Goal: Book appointment/travel/reservation

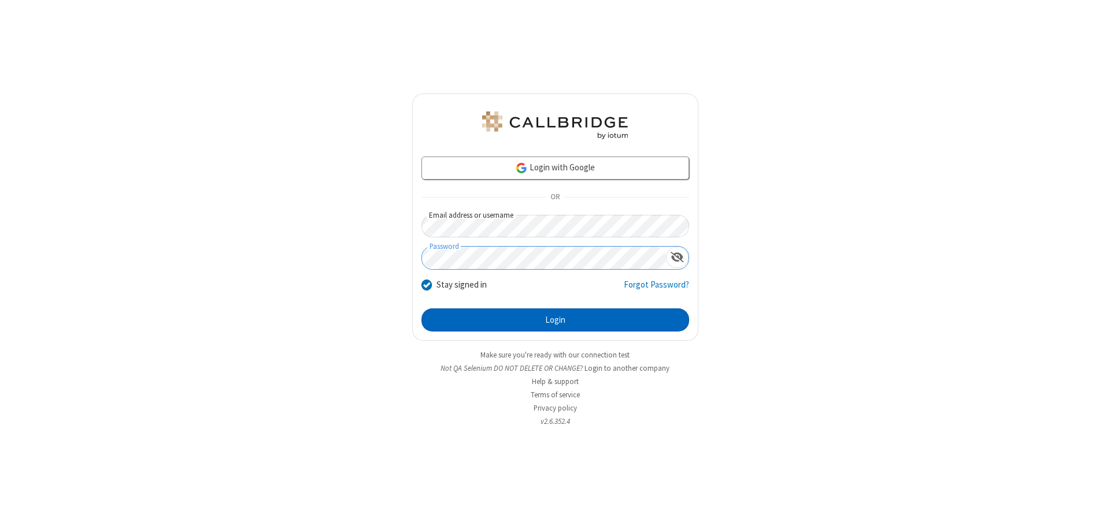
click at [555, 320] on button "Login" at bounding box center [555, 320] width 268 height 23
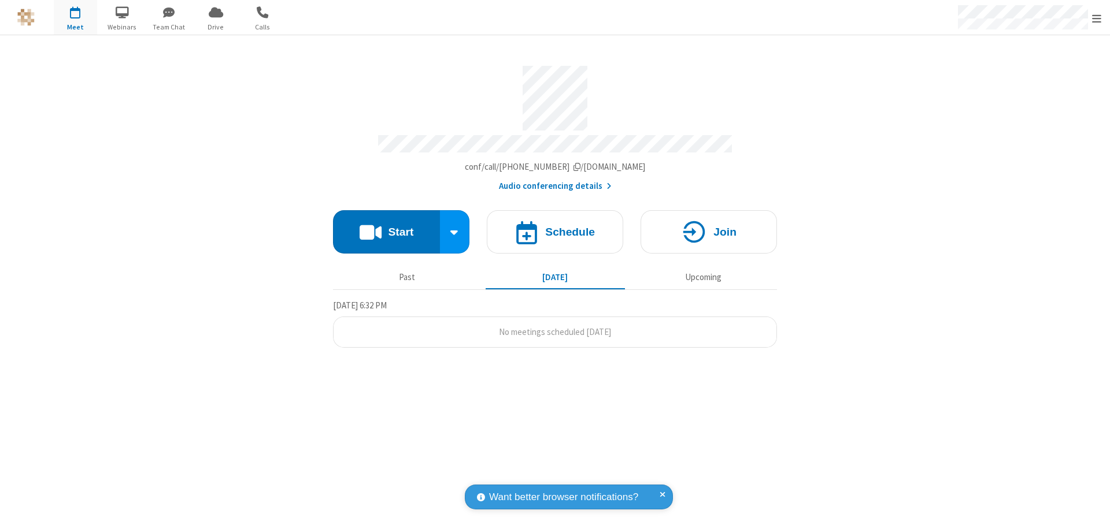
click at [1096, 18] on span "Open menu" at bounding box center [1096, 19] width 9 height 12
click at [75, 17] on span "button" at bounding box center [75, 12] width 43 height 20
click at [555, 227] on h4 "Schedule" at bounding box center [570, 232] width 50 height 11
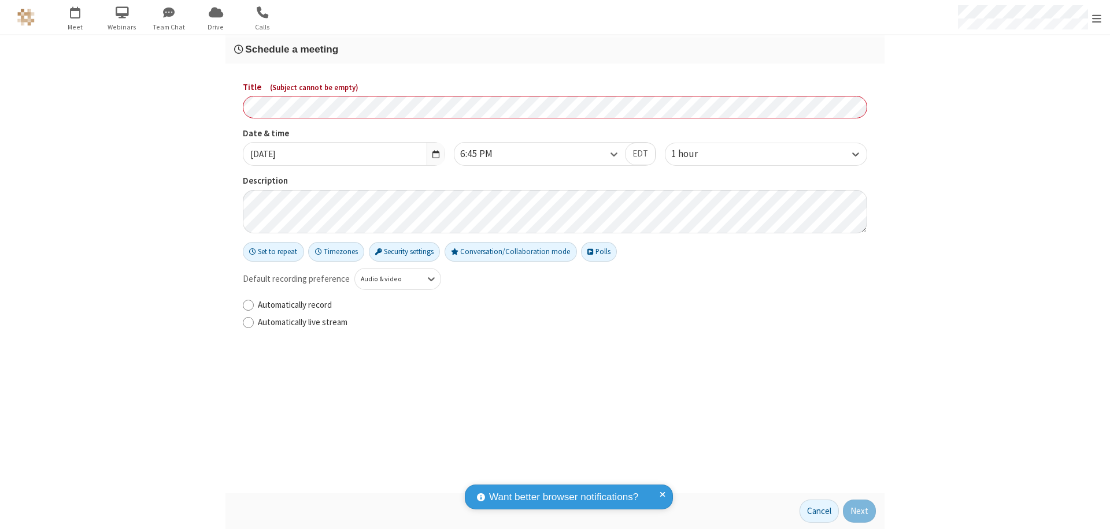
click at [555, 49] on h3 "Schedule a meeting" at bounding box center [555, 49] width 642 height 11
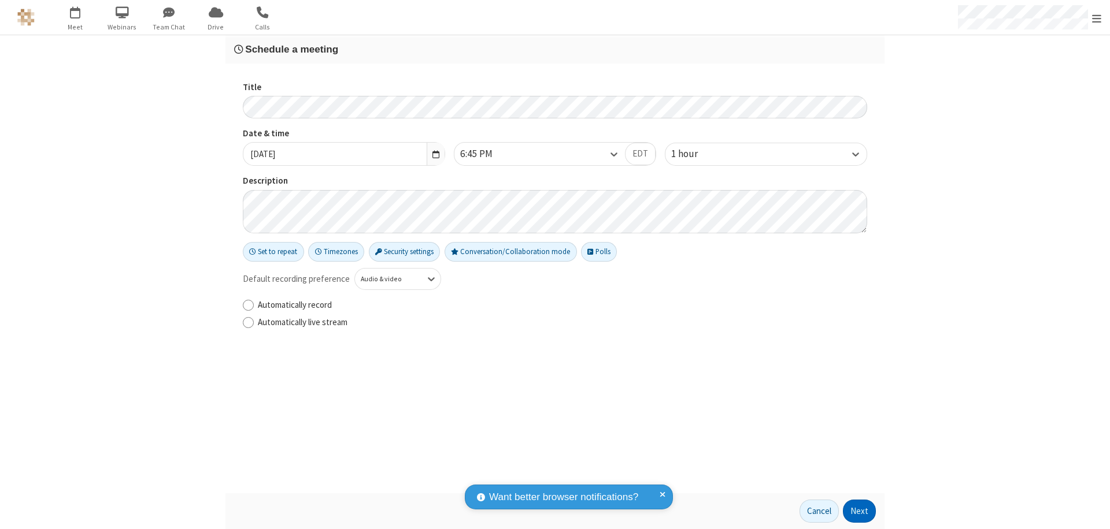
click at [860, 512] on button "Next" at bounding box center [859, 511] width 33 height 23
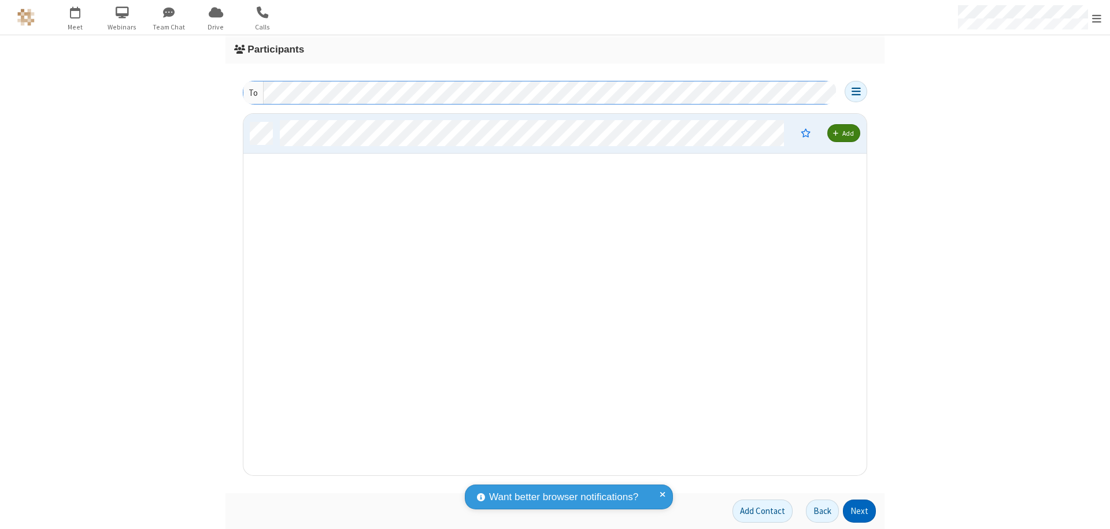
click at [860, 512] on button "Next" at bounding box center [859, 511] width 33 height 23
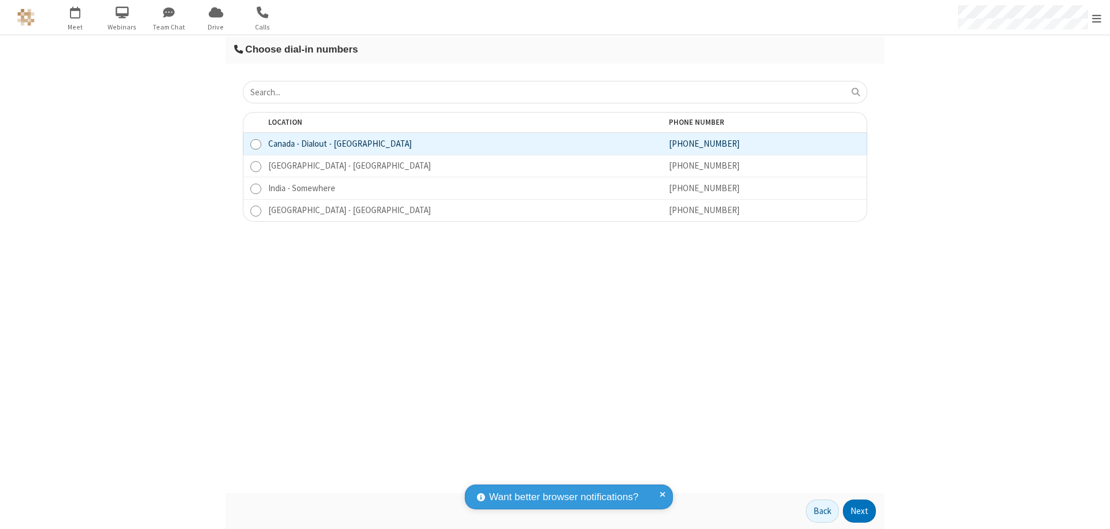
click at [860, 512] on button "Next" at bounding box center [859, 511] width 33 height 23
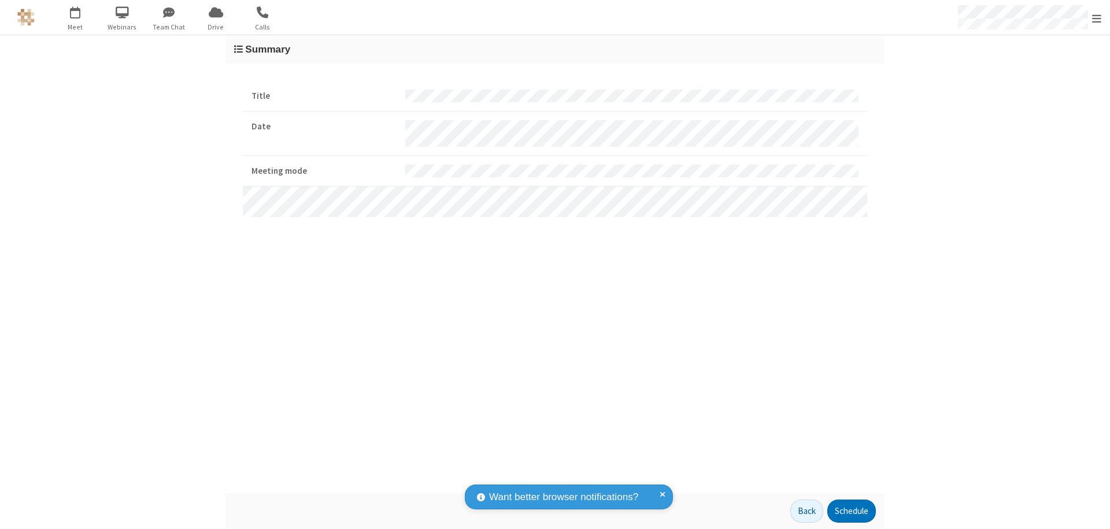
click at [851, 512] on button "Schedule" at bounding box center [851, 511] width 49 height 23
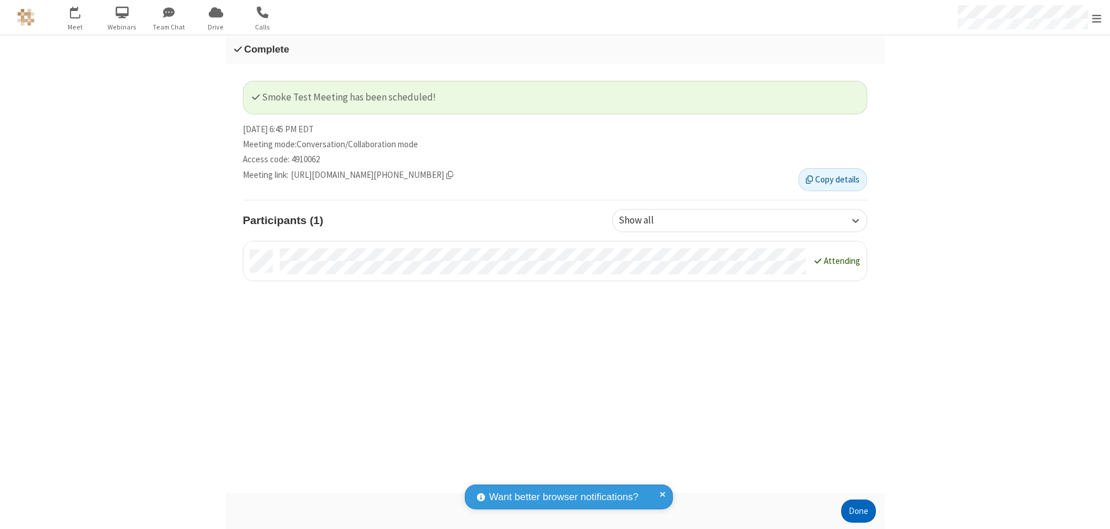
click at [858, 512] on button "Done" at bounding box center [858, 511] width 35 height 23
